Goal: Check status

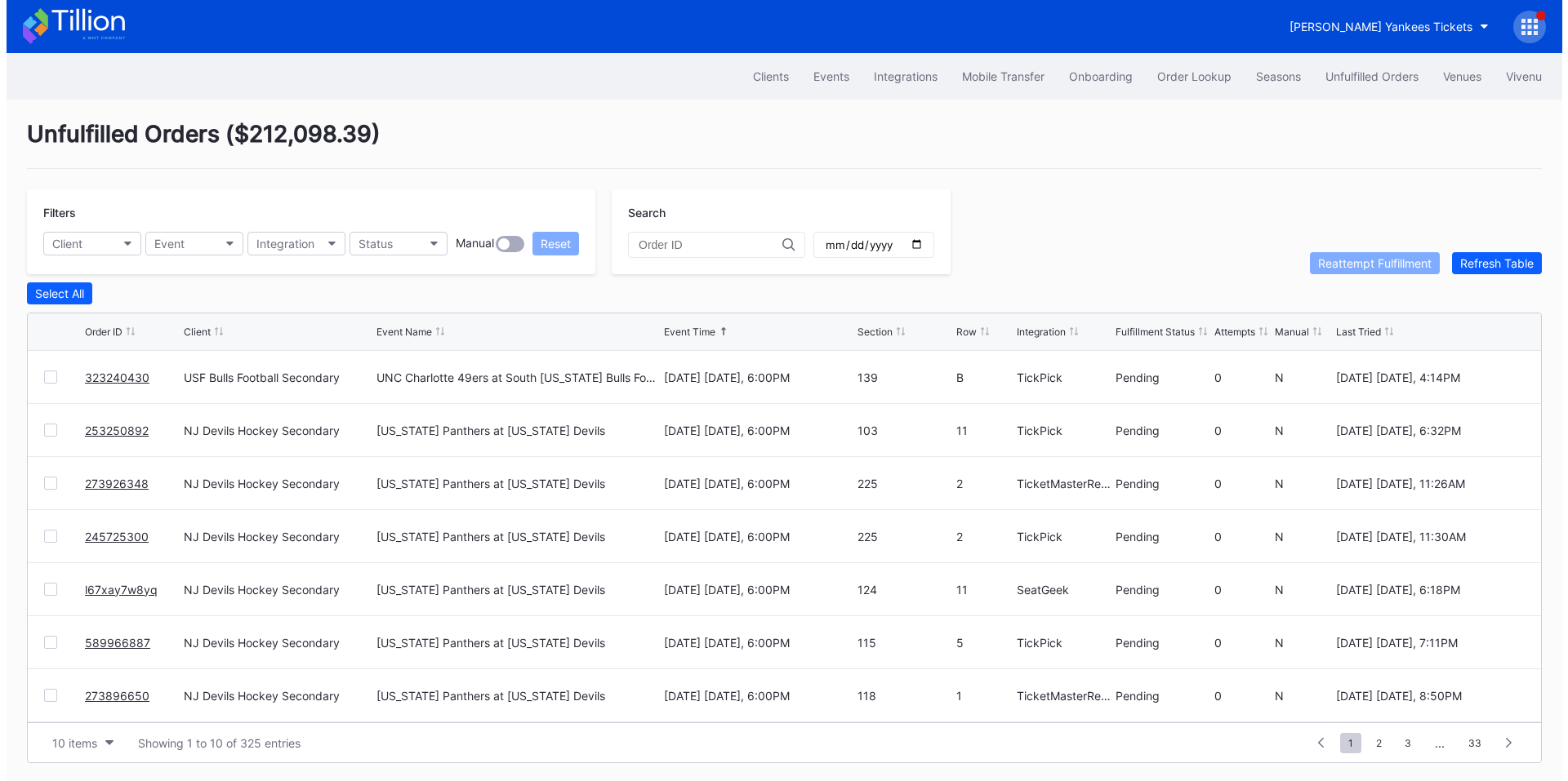
scroll to position [160, 0]
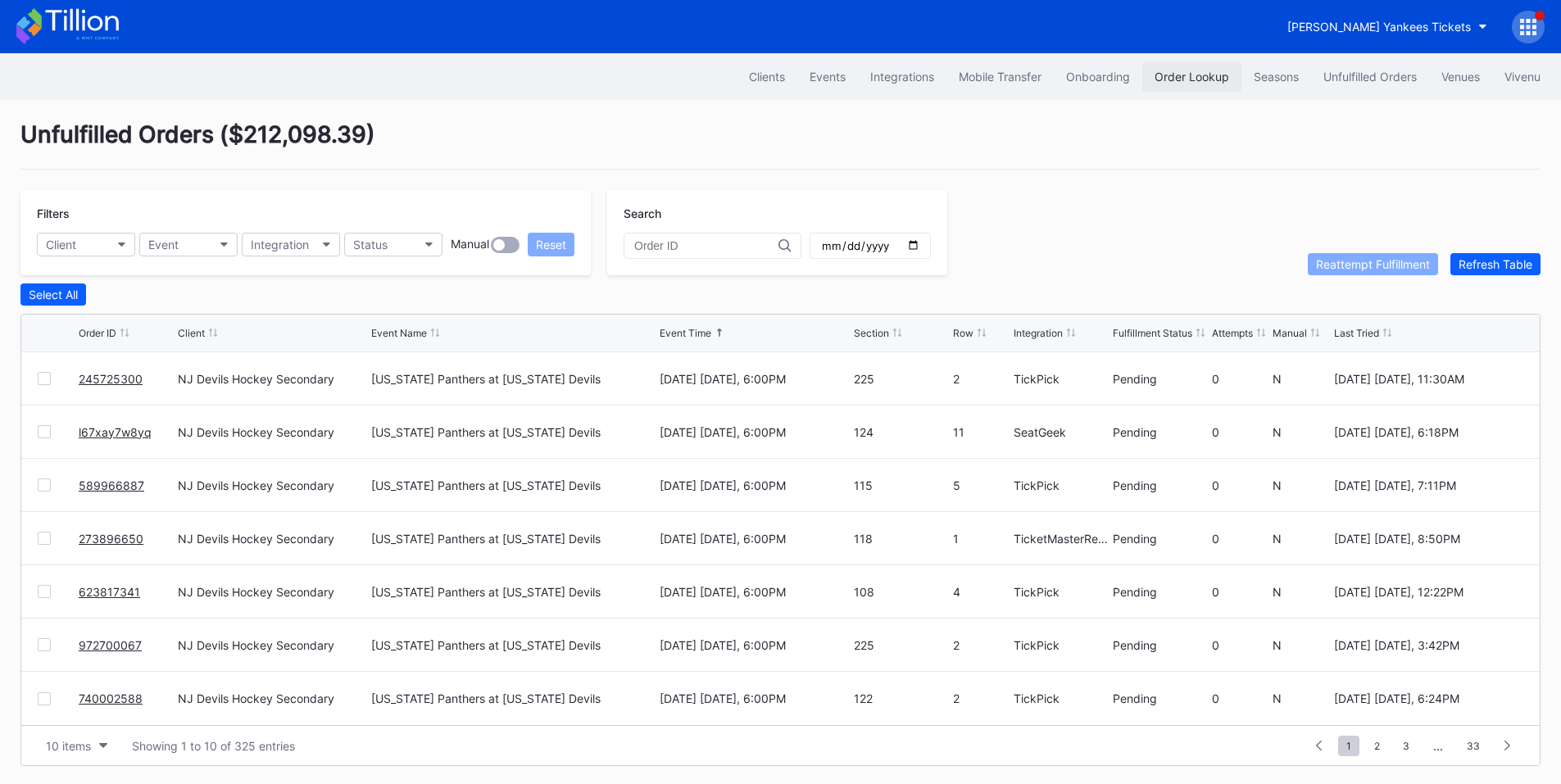
click at [1159, 82] on div "Order Lookup" at bounding box center [1192, 76] width 74 height 14
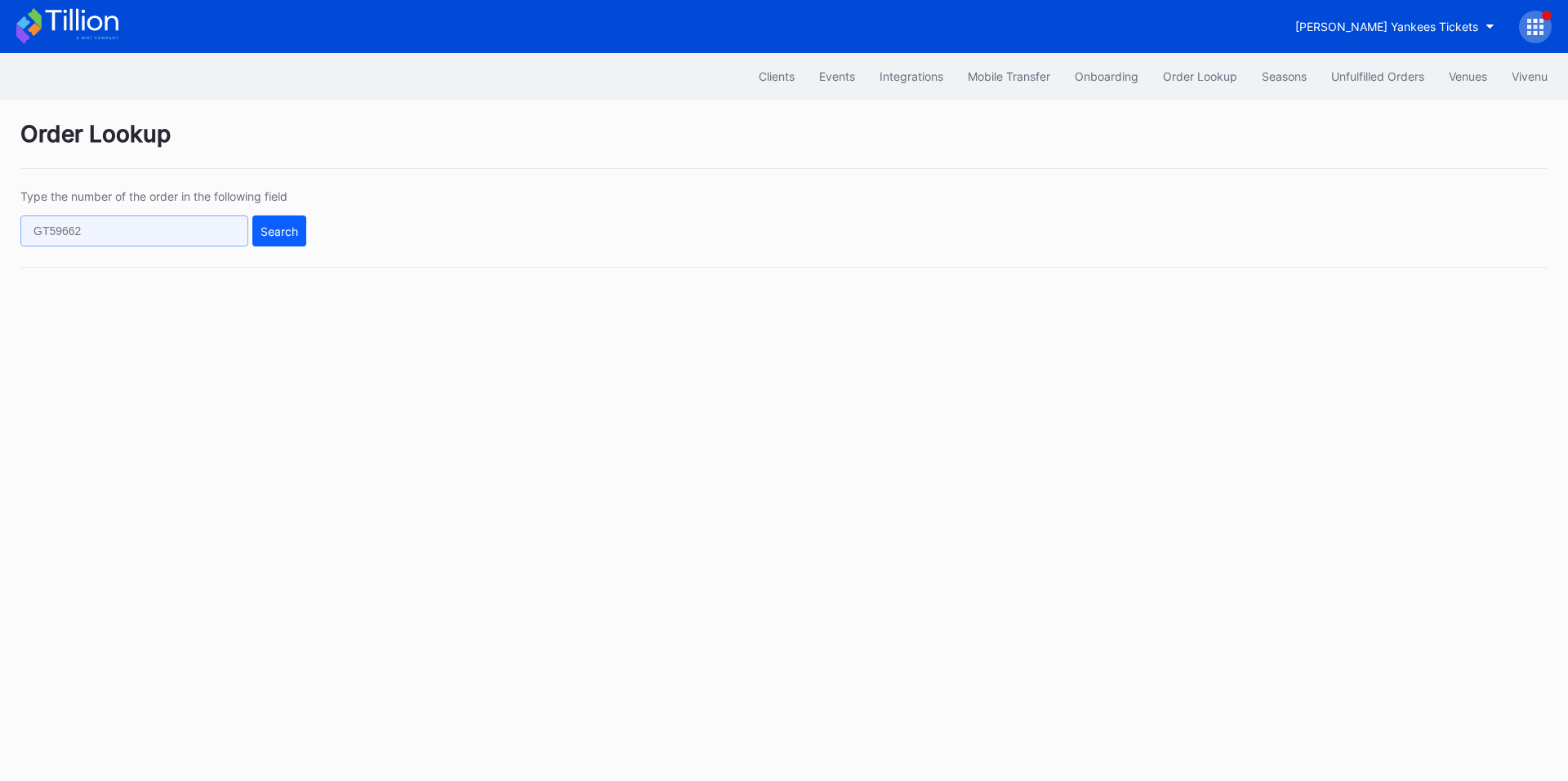
click at [120, 228] on input "text" at bounding box center [134, 231] width 228 height 31
paste input "625697067"
type input "625697067"
click at [269, 234] on div "Search" at bounding box center [280, 231] width 38 height 14
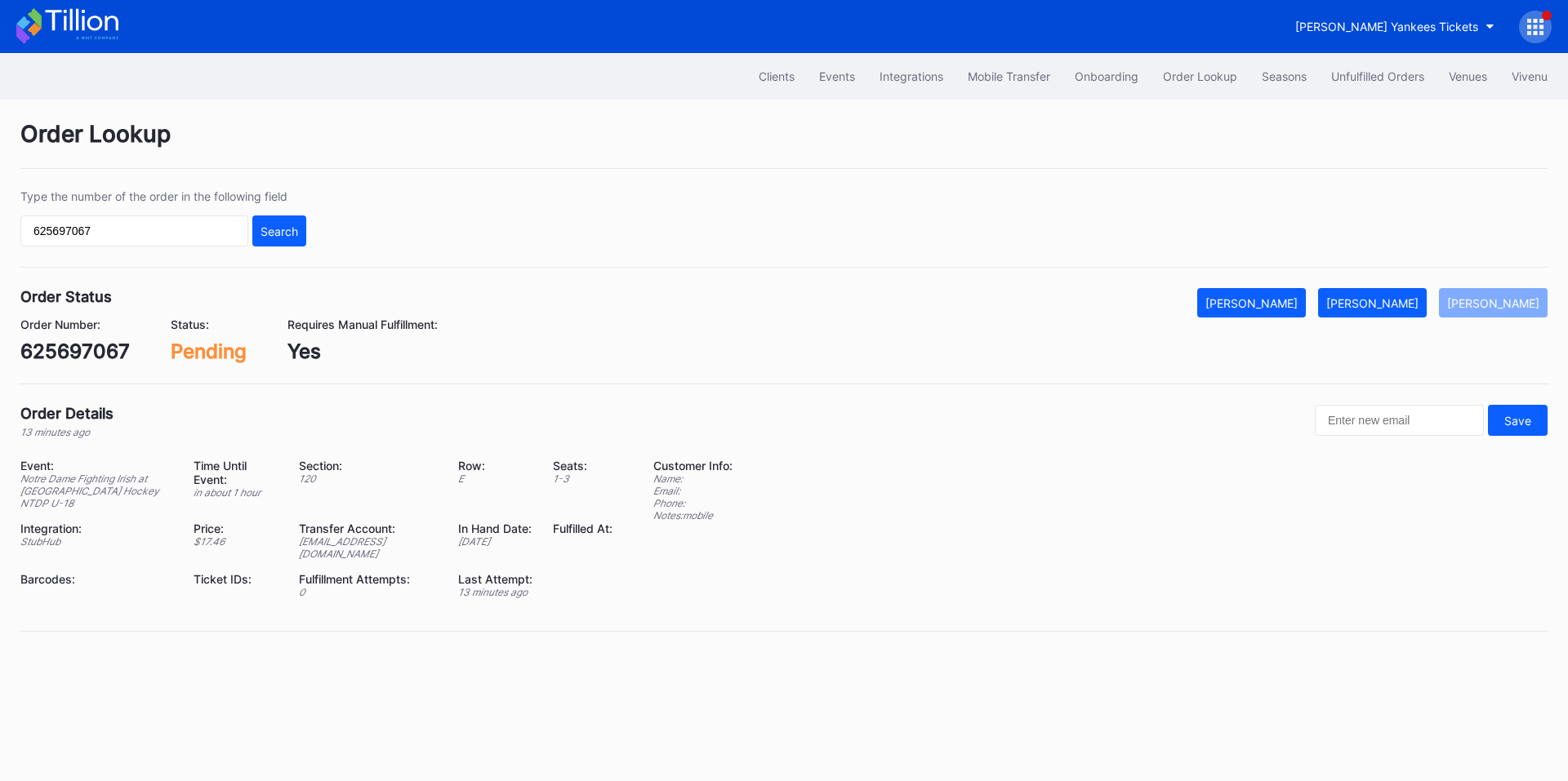
click at [1387, 311] on button "[PERSON_NAME]" at bounding box center [1372, 303] width 108 height 30
